Goal: Task Accomplishment & Management: Use online tool/utility

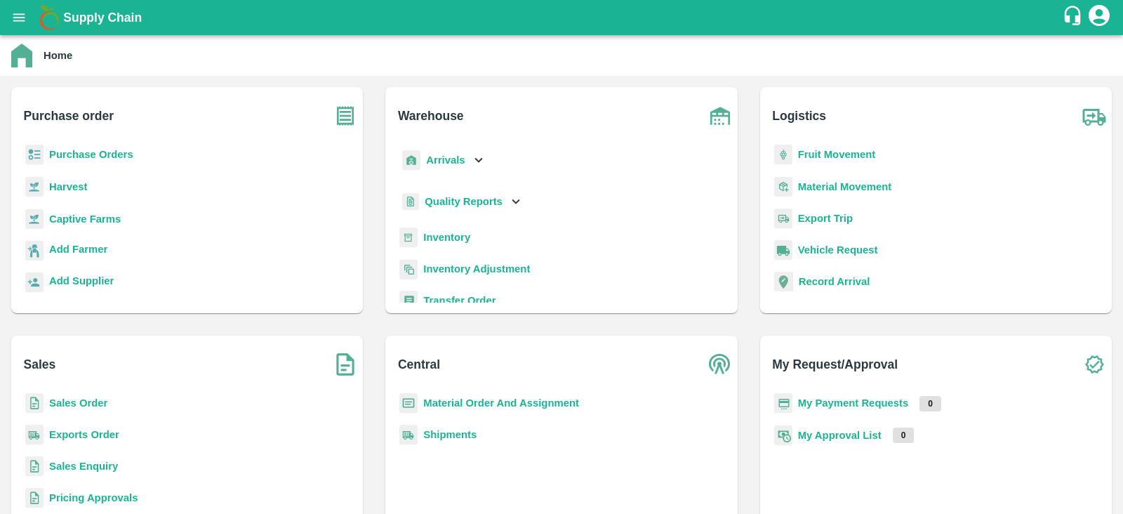
click at [77, 407] on b "Sales Order" at bounding box center [78, 402] width 58 height 11
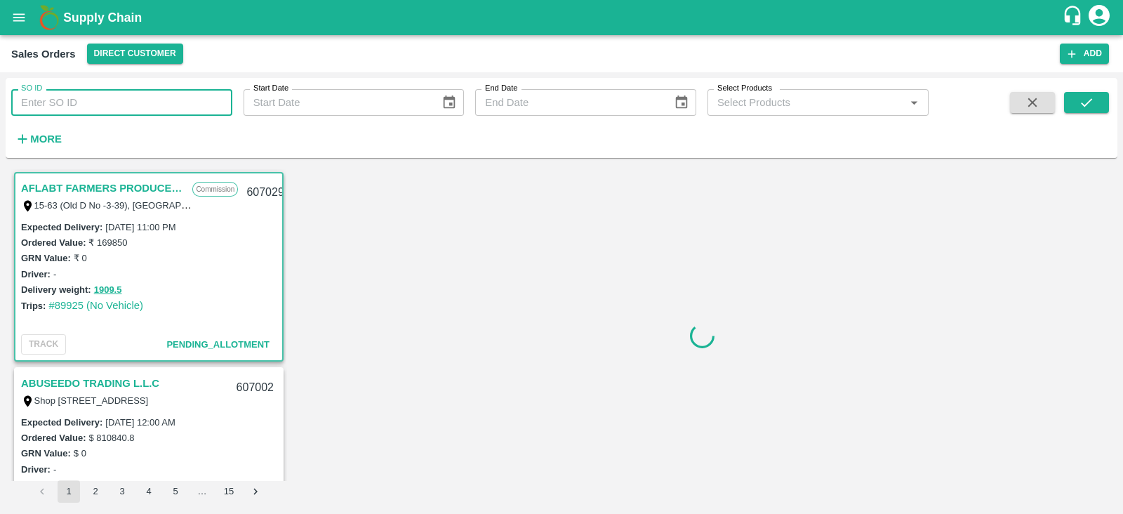
click at [106, 110] on input "SO ID" at bounding box center [121, 102] width 221 height 27
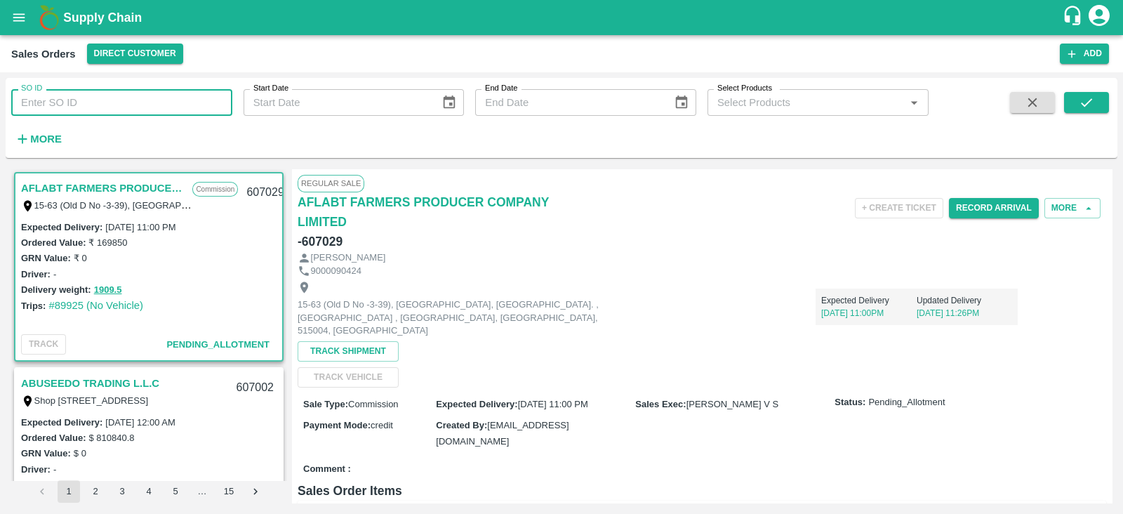
paste input "606599"
type input "606599"
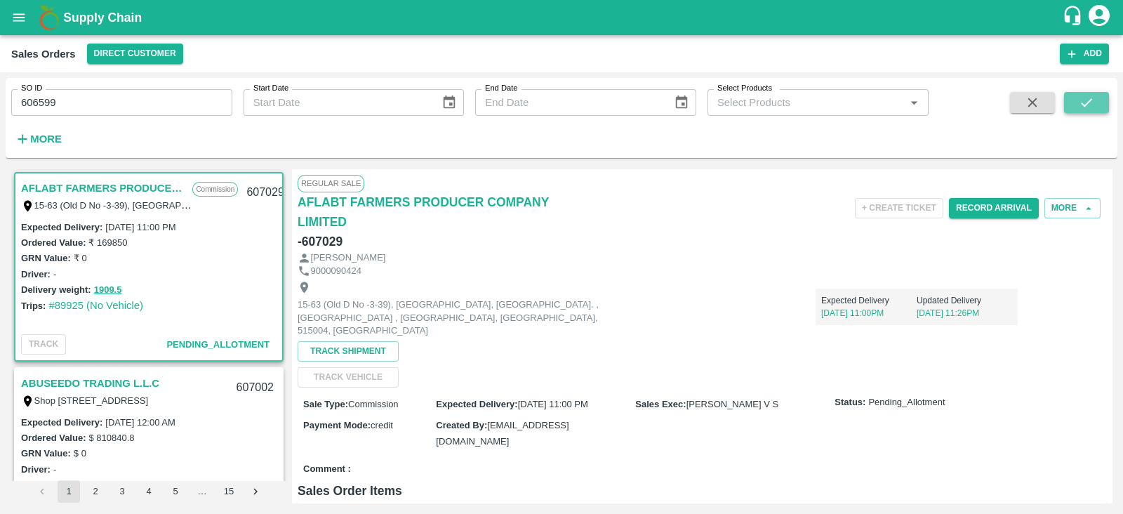
click at [1104, 105] on button "submit" at bounding box center [1086, 102] width 45 height 21
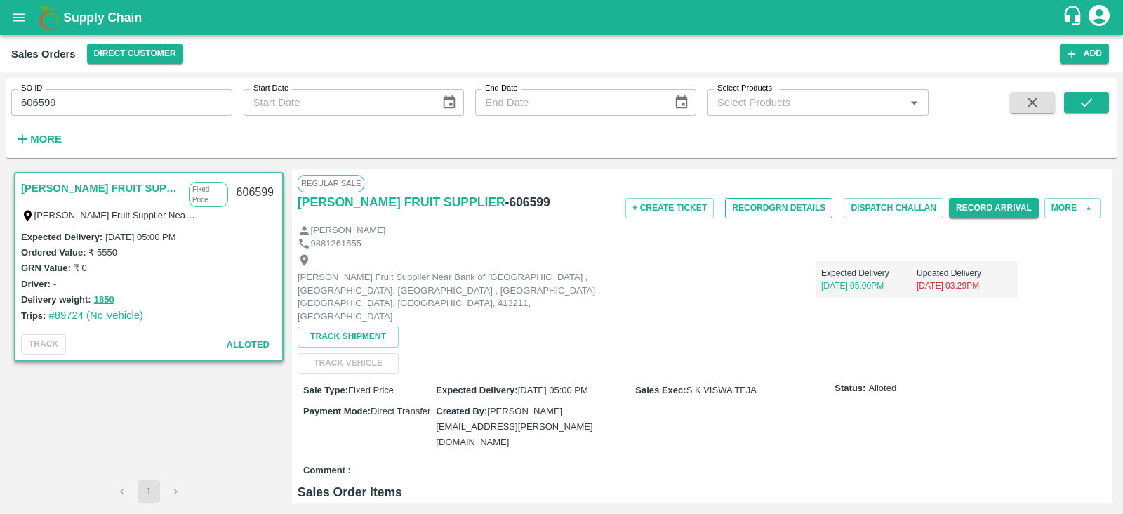
click at [761, 202] on button "Record GRN Details" at bounding box center [778, 208] width 107 height 20
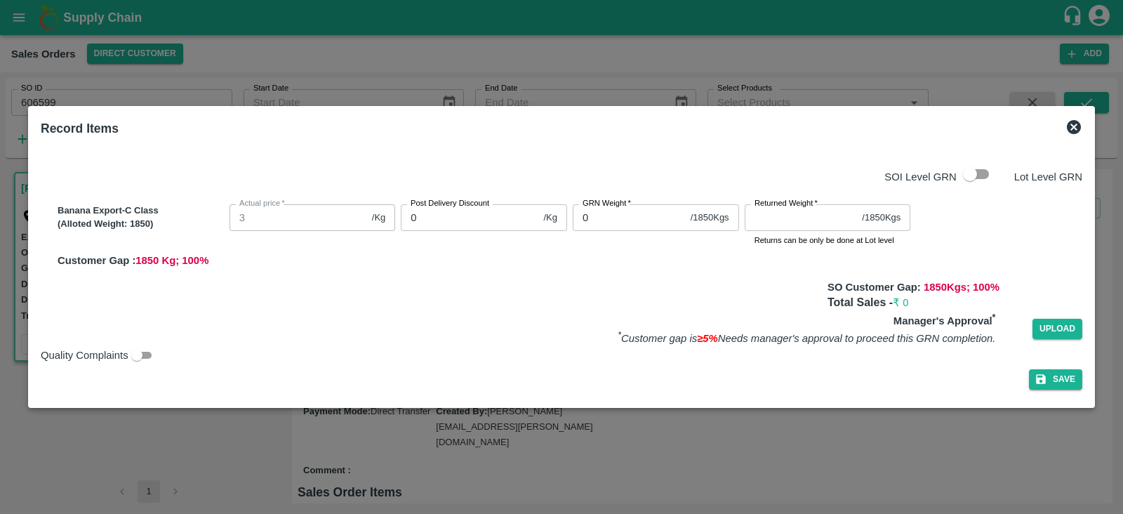
click at [609, 217] on input "0" at bounding box center [629, 217] width 112 height 27
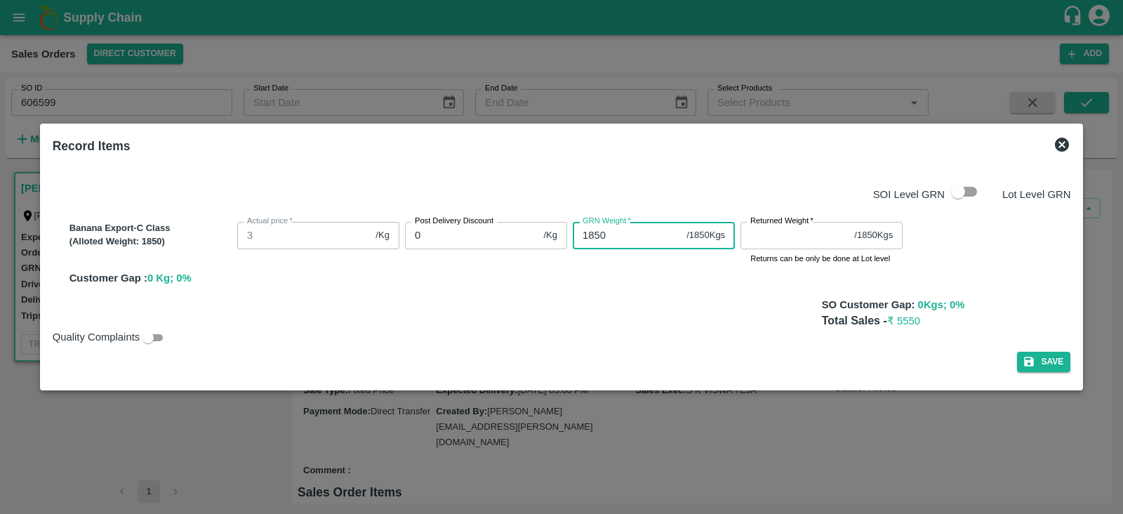
type input "1850"
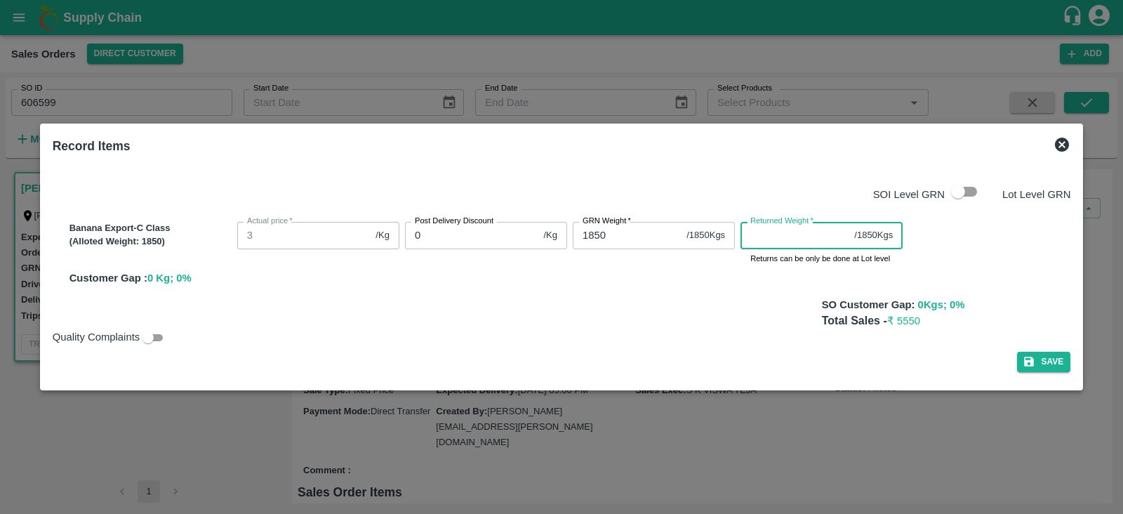
click at [782, 241] on input "Returned Weight   *" at bounding box center [795, 235] width 108 height 27
type input "0"
click at [1047, 318] on p "Total Sales - ₹ 5550" at bounding box center [946, 321] width 249 height 16
click at [1035, 359] on button "Save" at bounding box center [1043, 362] width 53 height 20
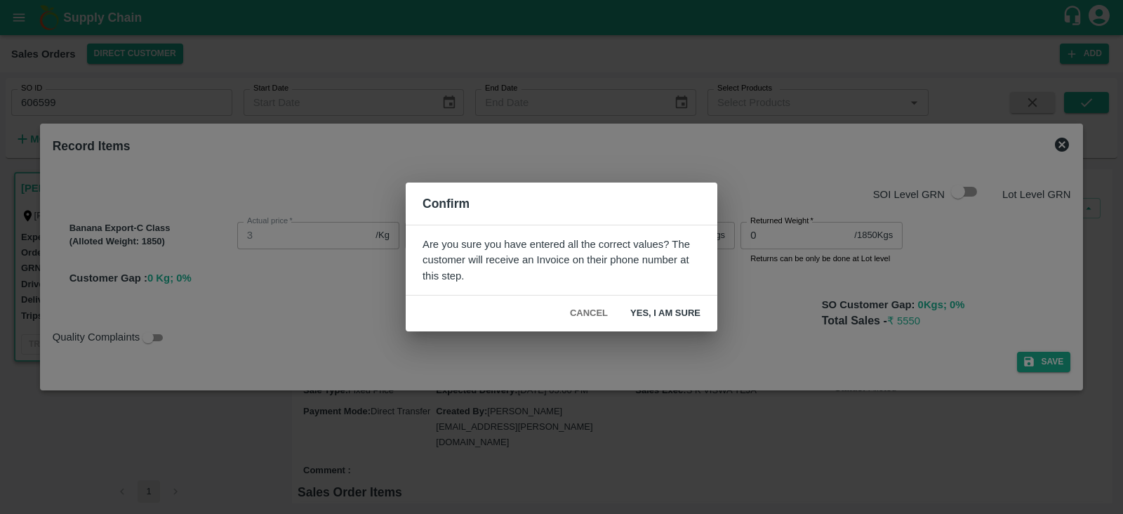
click at [645, 312] on button "Yes, I am sure" at bounding box center [665, 313] width 93 height 25
